Goal: Information Seeking & Learning: Find specific fact

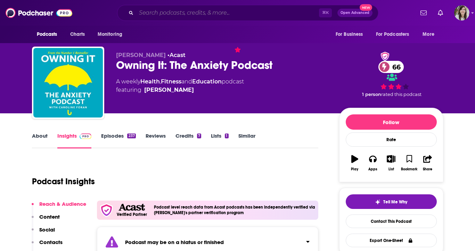
click at [222, 14] on input "Search podcasts, credits, & more..." at bounding box center [227, 12] width 183 height 11
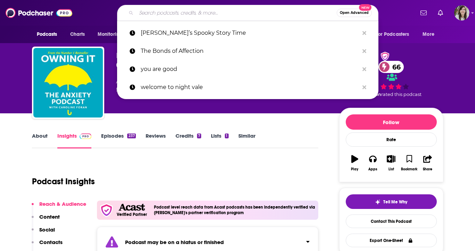
paste input "The world, the universe and us"
type input "The world, the universe and us"
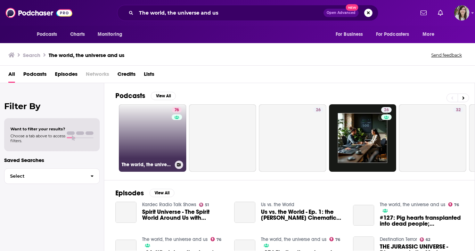
click at [170, 137] on link "76 The world, the universe and us" at bounding box center [152, 137] width 67 height 67
